Goal: Find contact information: Find contact information

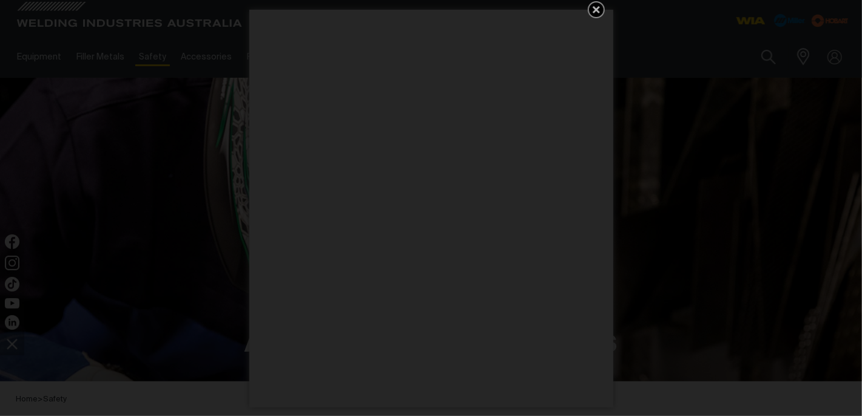
click at [593, 5] on icon "Get 5 WIA Welding Guides Free!" at bounding box center [596, 9] width 15 height 15
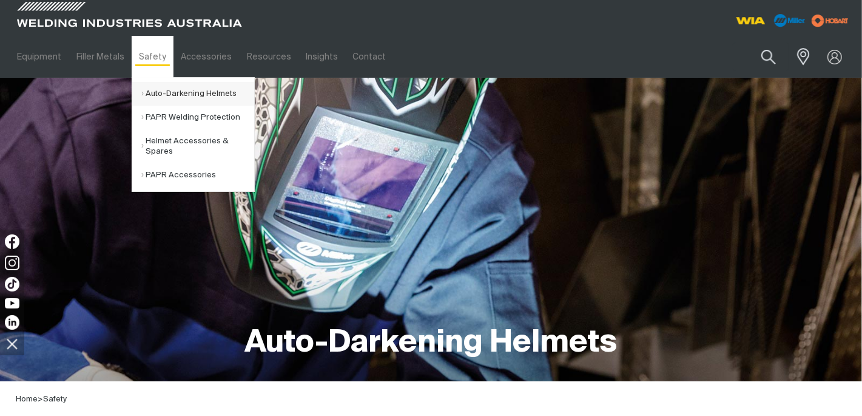
click at [168, 93] on link "Auto-Darkening Helmets" at bounding box center [197, 94] width 113 height 24
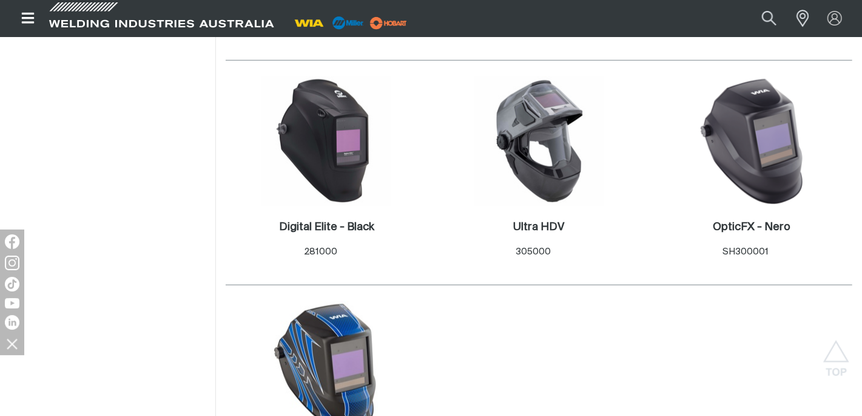
scroll to position [835, 0]
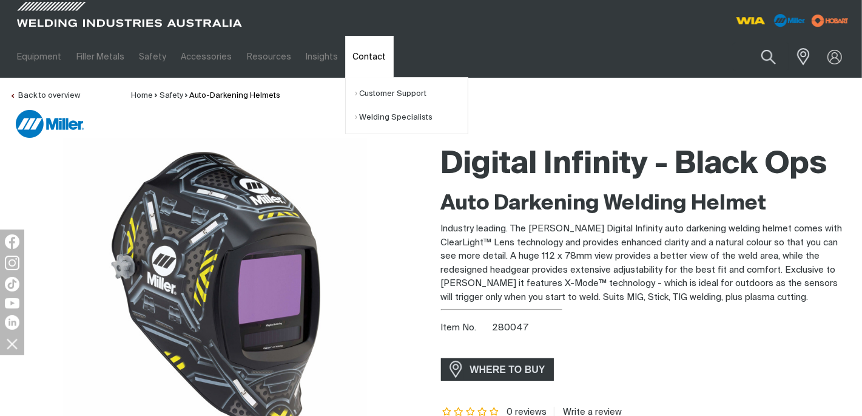
click at [365, 56] on link "Contact" at bounding box center [369, 57] width 48 height 42
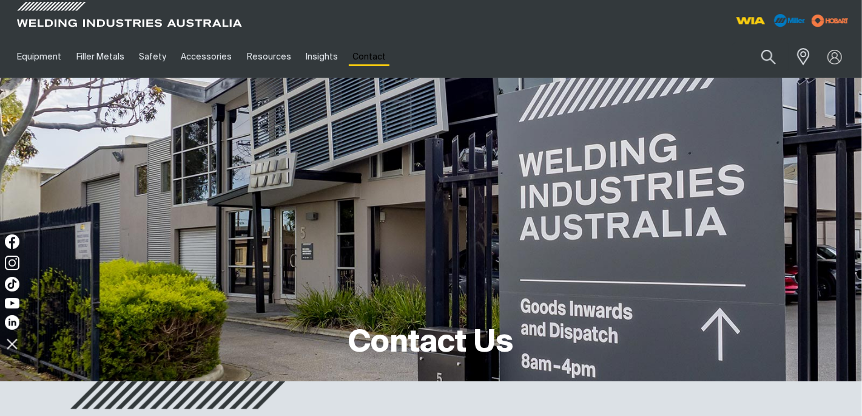
click at [360, 59] on link "Contact" at bounding box center [369, 57] width 48 height 42
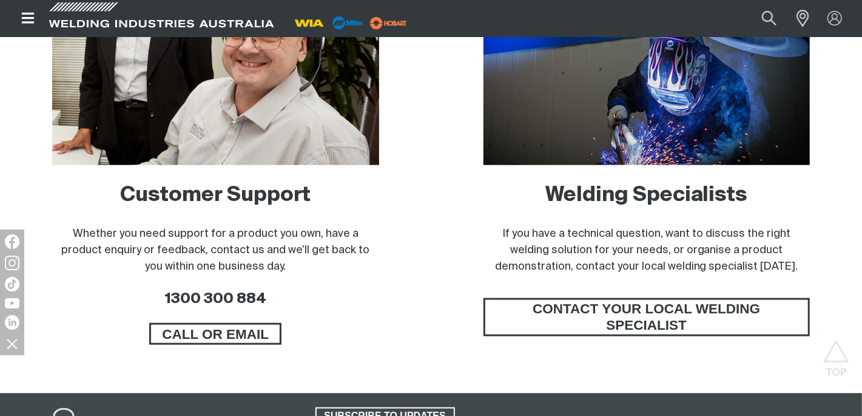
scroll to position [828, 0]
